Goal: Find contact information: Find contact information

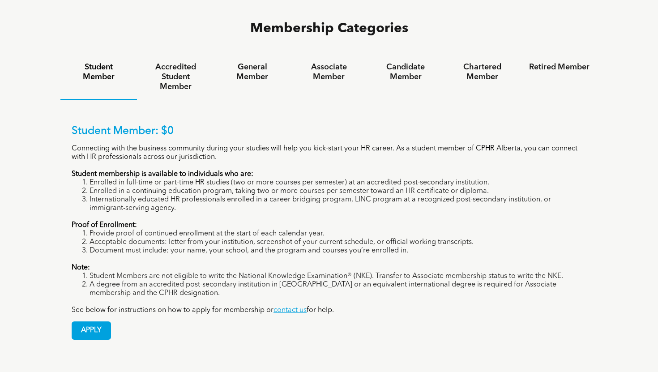
scroll to position [602, 0]
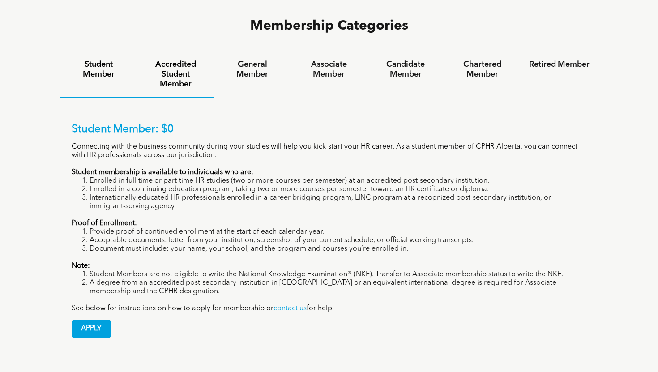
click at [177, 60] on h4 "Accredited Student Member" at bounding box center [175, 75] width 60 height 30
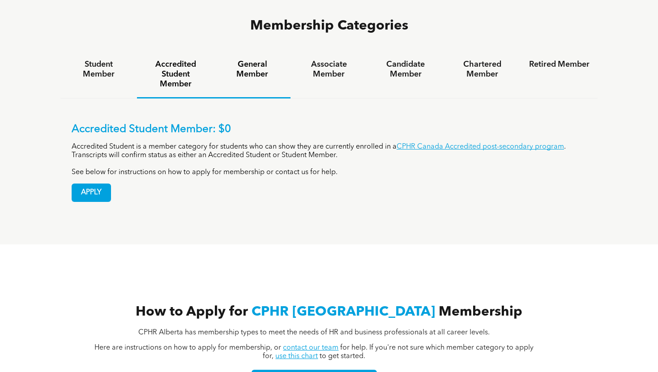
click at [245, 60] on h4 "General Member" at bounding box center [252, 70] width 60 height 20
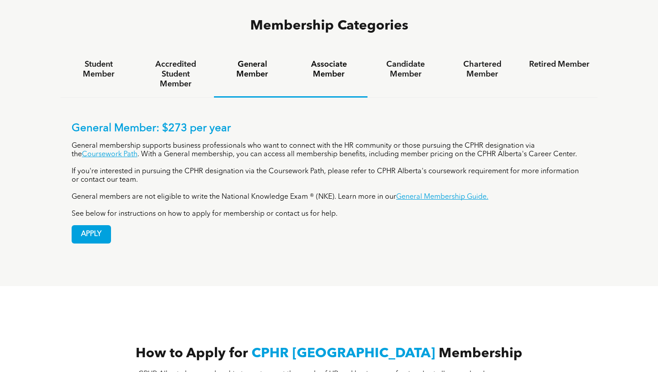
click at [338, 60] on h4 "Associate Member" at bounding box center [329, 70] width 60 height 20
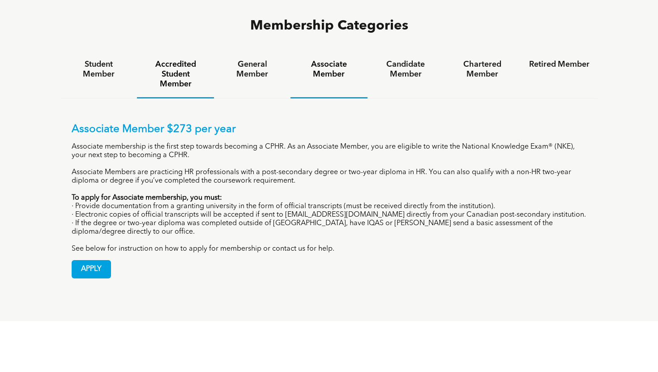
click at [188, 60] on h4 "Accredited Student Member" at bounding box center [175, 75] width 60 height 30
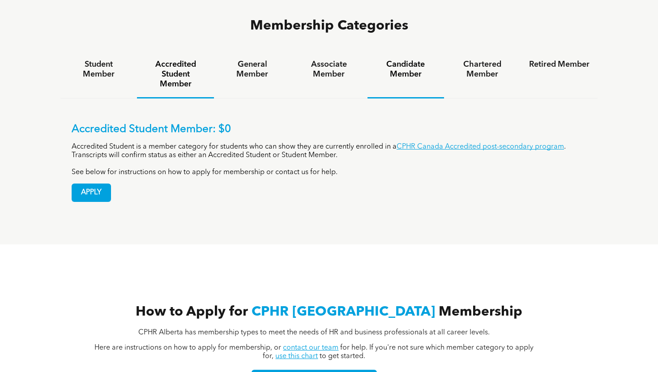
click at [412, 60] on h4 "Candidate Member" at bounding box center [406, 70] width 60 height 20
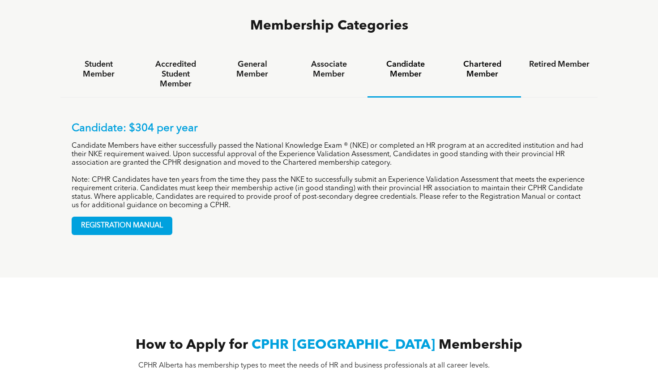
click at [480, 60] on h4 "Chartered Member" at bounding box center [482, 70] width 60 height 20
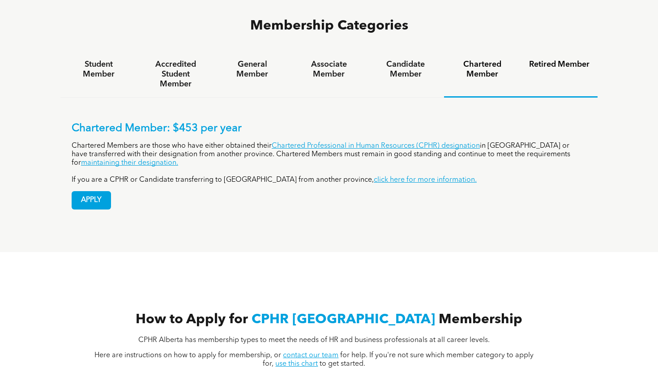
click at [565, 60] on h4 "Retired Member" at bounding box center [559, 65] width 60 height 10
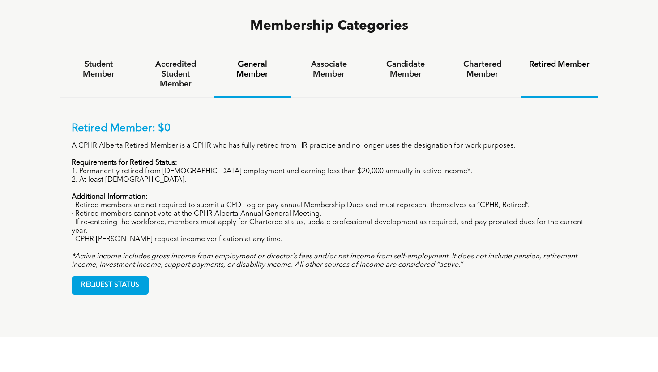
click at [241, 51] on div "General Member" at bounding box center [252, 74] width 77 height 46
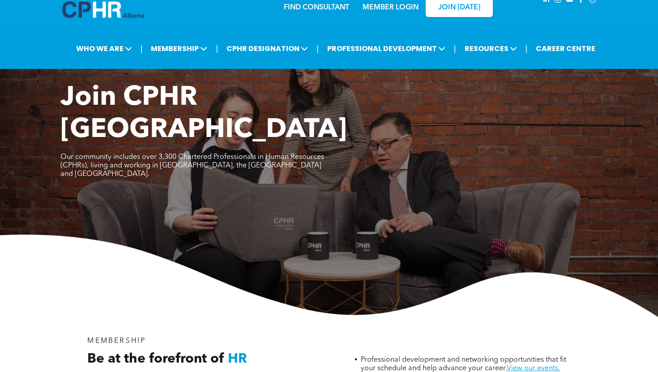
scroll to position [0, 0]
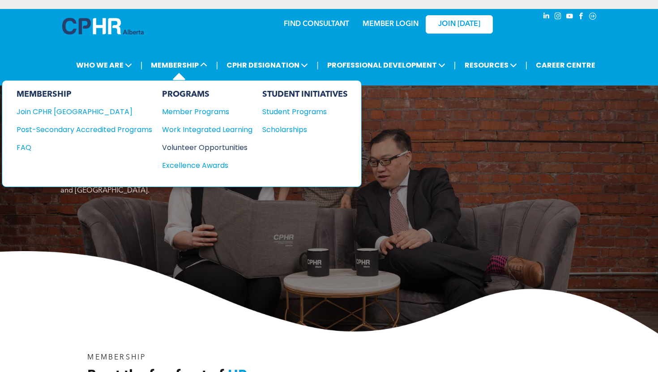
click at [201, 148] on div "Volunteer Opportunities" at bounding box center [202, 147] width 81 height 11
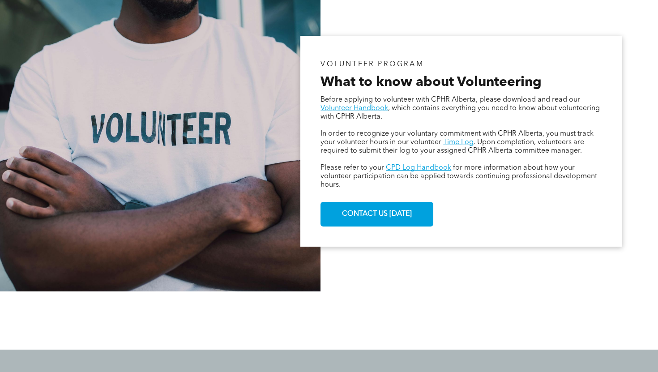
scroll to position [547, 0]
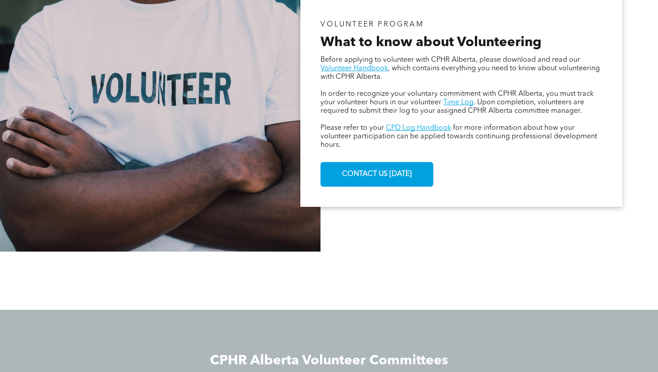
click at [352, 191] on div "VOLUNTEER PROGRAM What to know about Volunteering Before applying to volunteer …" at bounding box center [461, 101] width 322 height 211
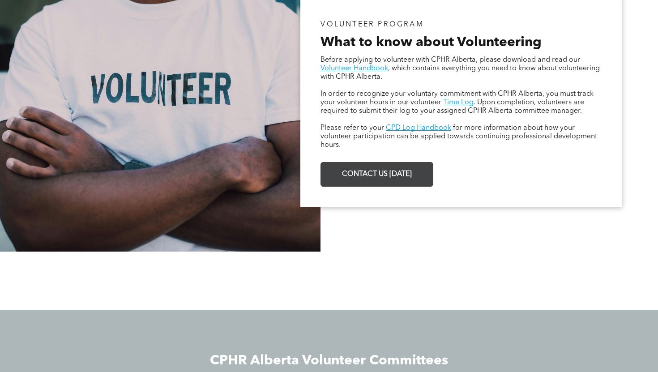
click at [354, 180] on span "CONTACT US [DATE]" at bounding box center [377, 174] width 76 height 17
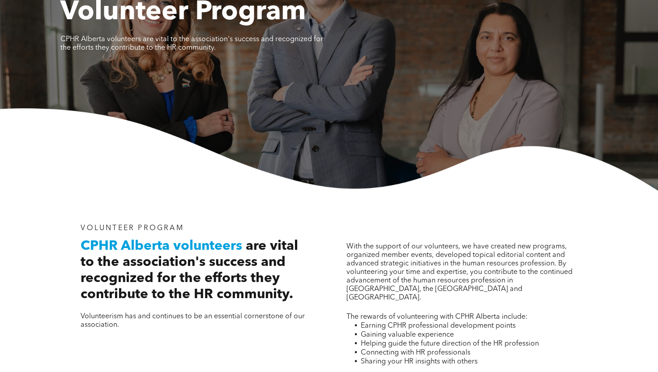
scroll to position [0, 0]
